Goal: Task Accomplishment & Management: Manage account settings

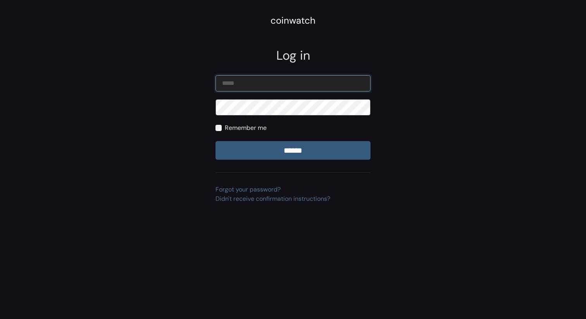
type input "**********"
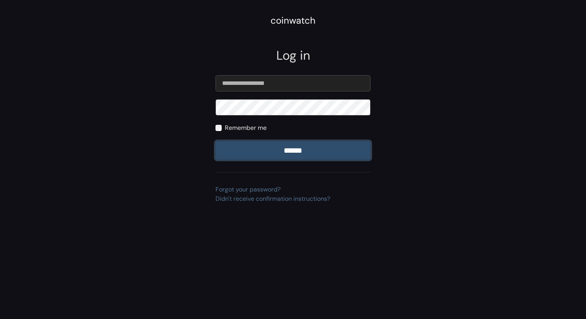
click at [280, 151] on input "******" at bounding box center [292, 150] width 155 height 19
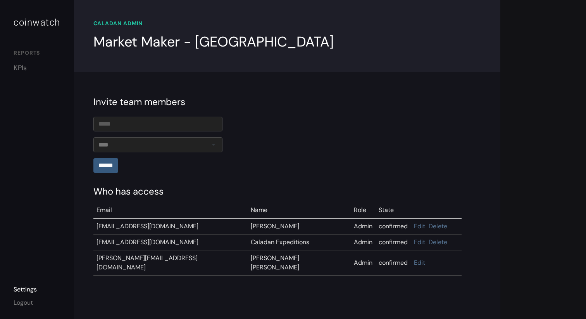
click at [30, 52] on div "REPORTS" at bounding box center [37, 54] width 47 height 10
